Goal: Manage account settings

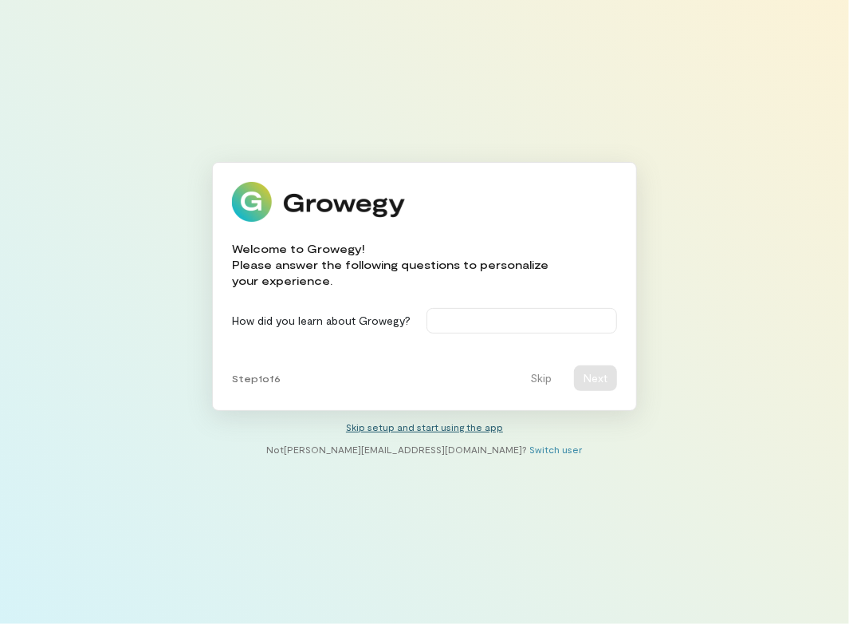
click at [397, 432] on link "Skip setup and start using the app" at bounding box center [424, 426] width 157 height 11
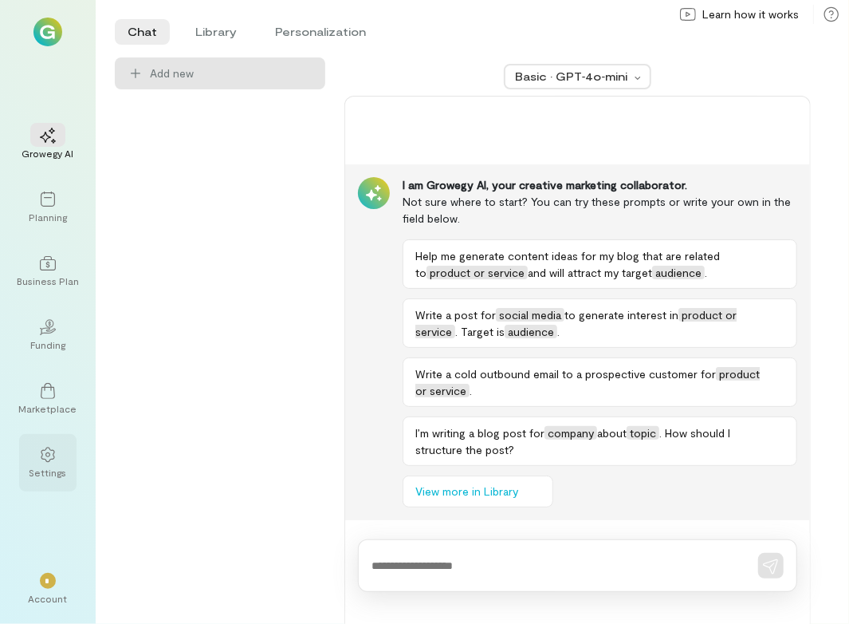
click at [37, 472] on div "Settings" at bounding box center [48, 472] width 37 height 13
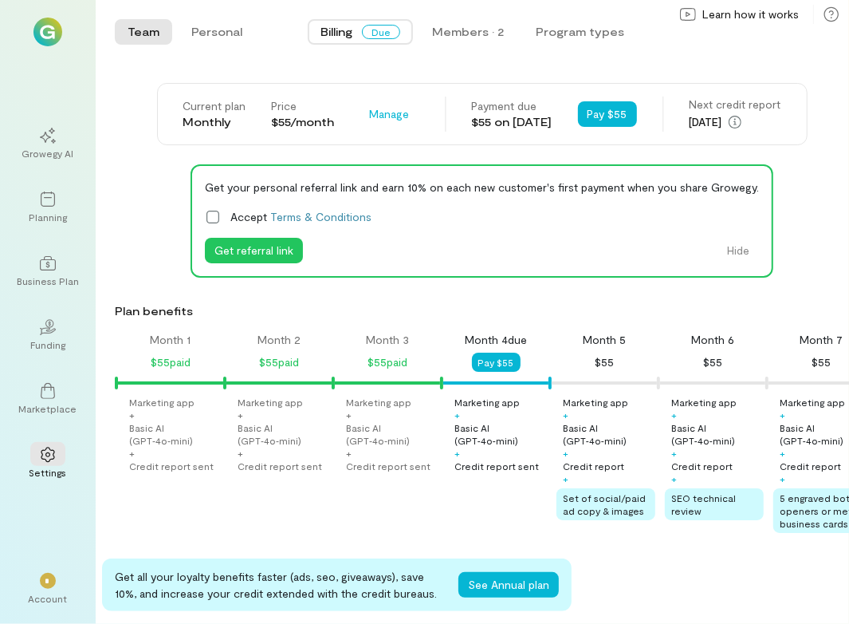
scroll to position [0, 163]
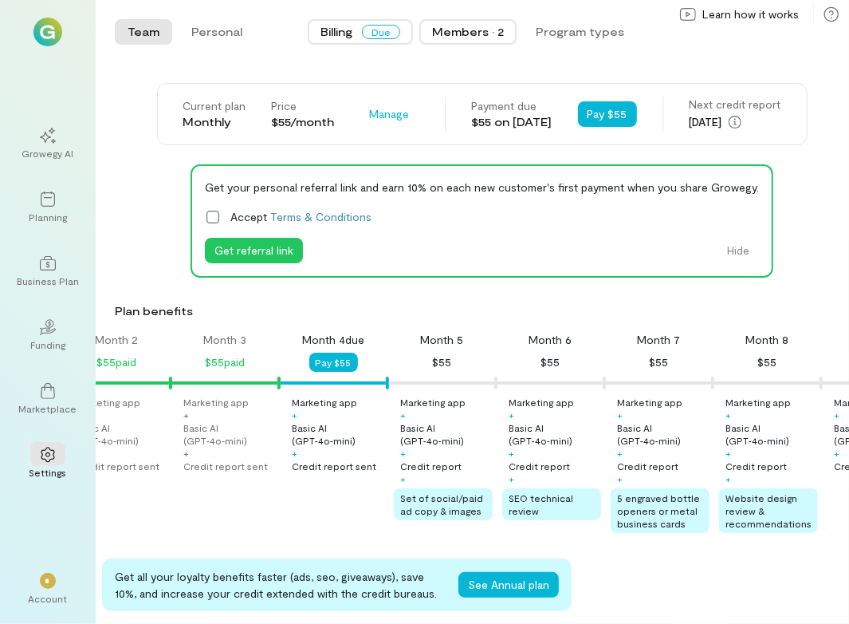
click at [458, 33] on div "Members · 2" at bounding box center [468, 32] width 72 height 16
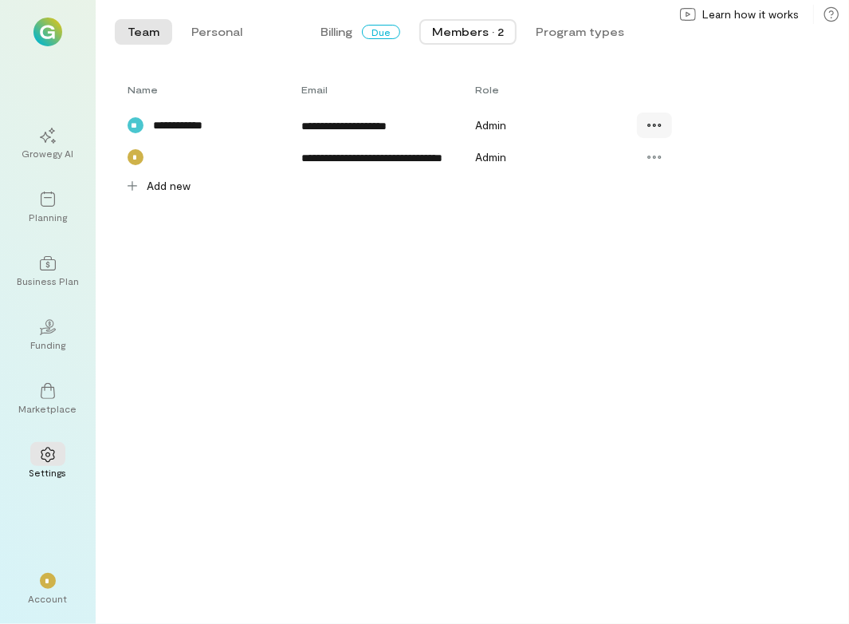
click at [657, 132] on icon at bounding box center [655, 125] width 16 height 16
click at [711, 227] on span "Resend invite" at bounding box center [713, 223] width 78 height 16
click at [38, 596] on div "Account" at bounding box center [48, 598] width 39 height 13
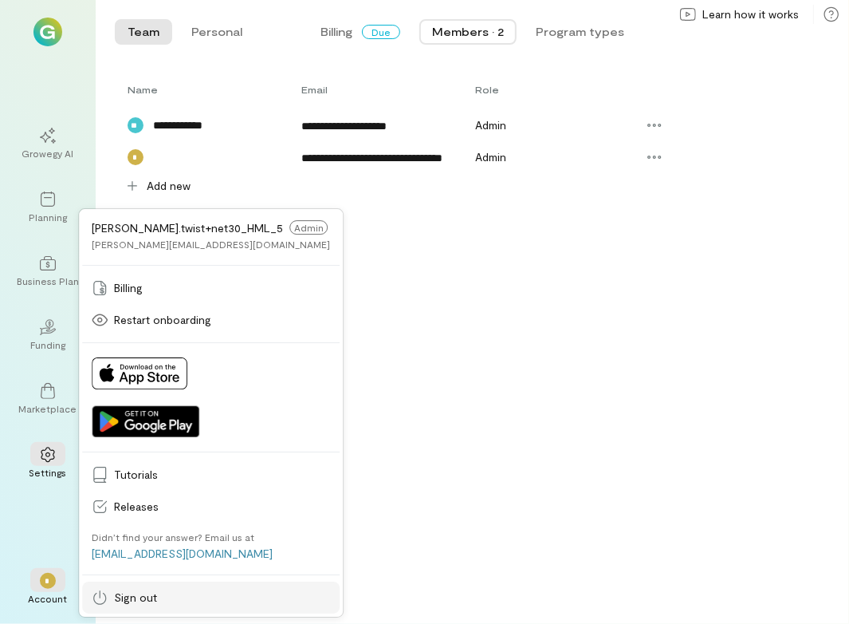
click at [179, 606] on link "Sign out" at bounding box center [211, 597] width 258 height 32
